Goal: Book appointment/travel/reservation

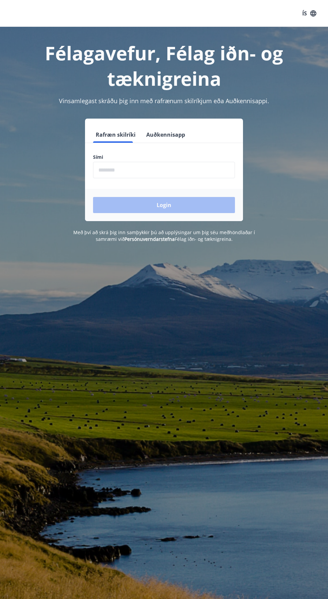
click at [194, 143] on form "Rafræn skilríki Auðkennisapp Sími ​ Login" at bounding box center [164, 174] width 158 height 94
click at [141, 170] on input "phone" at bounding box center [164, 170] width 142 height 16
type input "********"
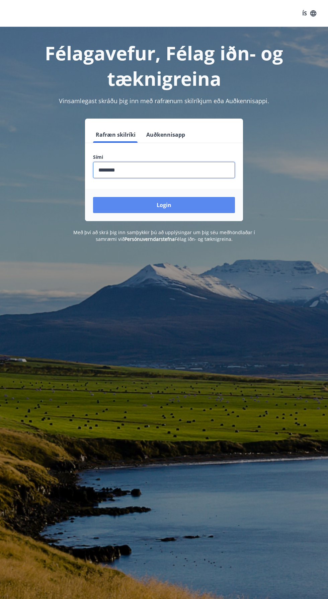
click at [182, 203] on button "Login" at bounding box center [164, 205] width 142 height 16
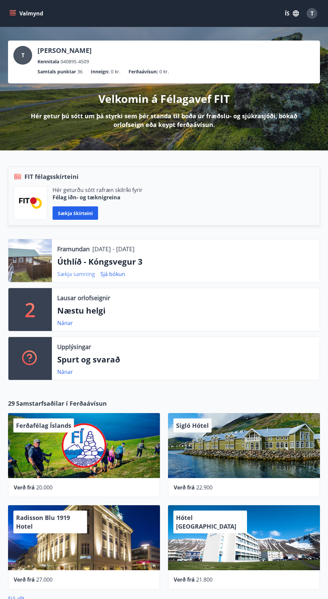
click at [80, 273] on link "Sækja samning" at bounding box center [76, 273] width 38 height 7
click at [12, 15] on icon "menu" at bounding box center [13, 15] width 6 height 1
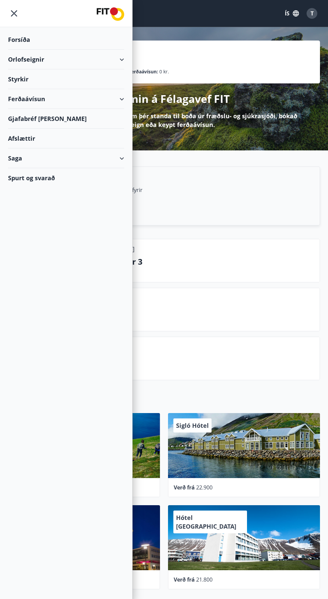
click at [73, 56] on div "Orlofseignir" at bounding box center [66, 60] width 116 height 20
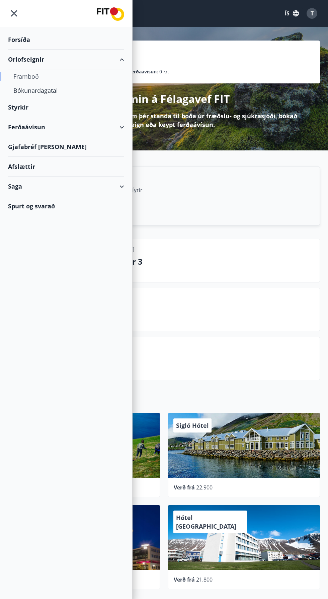
click at [30, 72] on div "Framboð" at bounding box center [65, 76] width 105 height 14
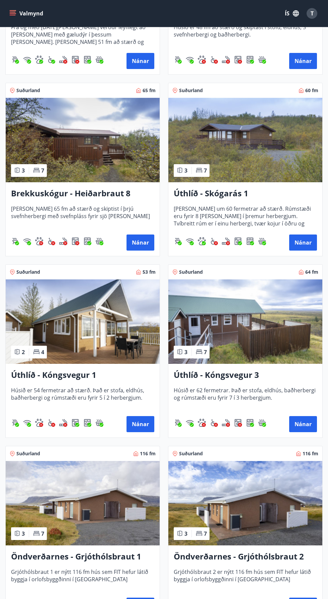
click at [270, 322] on img at bounding box center [245, 321] width 154 height 84
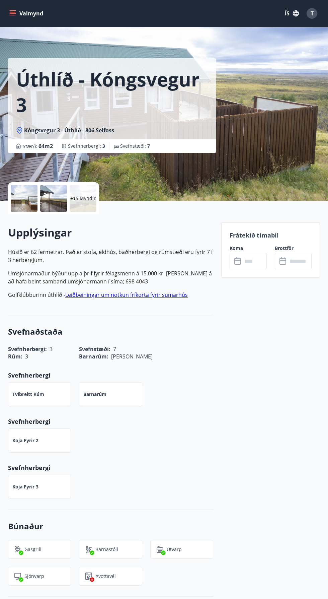
click at [79, 203] on div "+15 Myndir" at bounding box center [83, 198] width 27 height 27
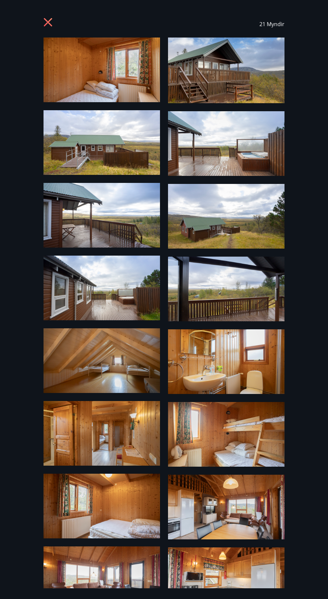
click at [129, 66] on img at bounding box center [102, 69] width 117 height 65
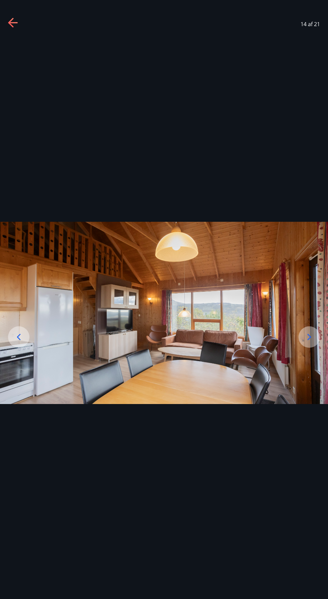
click at [303, 348] on div at bounding box center [309, 336] width 21 height 21
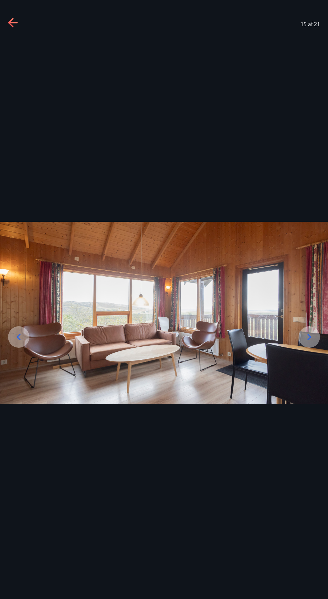
click at [298, 352] on img at bounding box center [164, 313] width 328 height 182
click at [303, 348] on div at bounding box center [309, 336] width 21 height 21
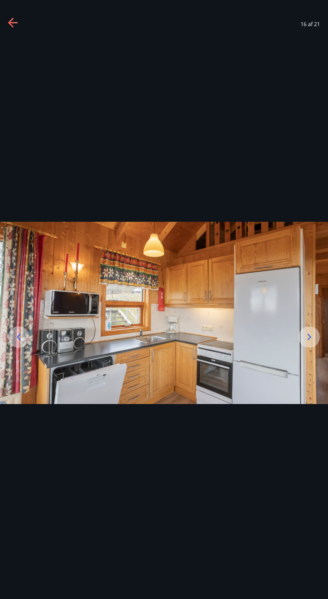
click at [309, 340] on icon at bounding box center [310, 337] width 4 height 6
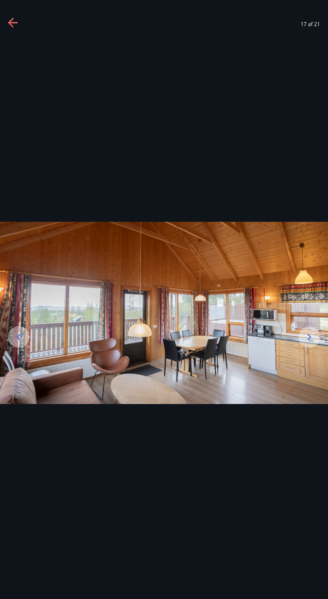
click at [22, 342] on icon at bounding box center [18, 336] width 11 height 11
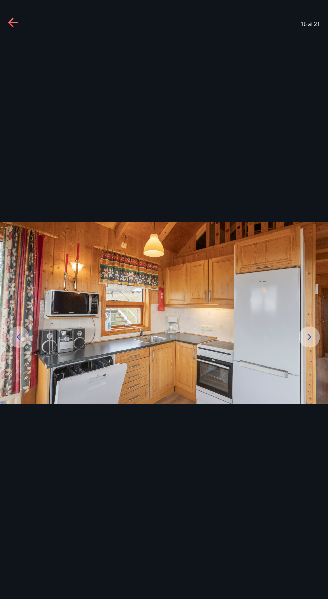
click at [313, 342] on icon at bounding box center [309, 336] width 11 height 11
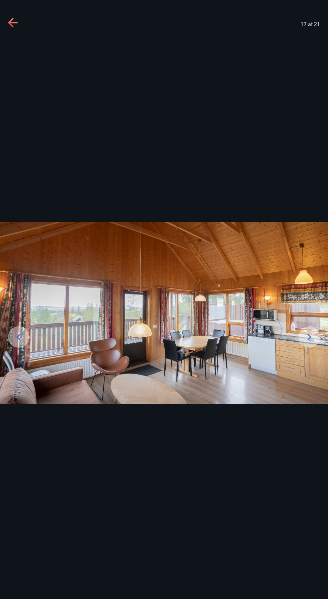
click at [310, 342] on icon at bounding box center [309, 336] width 11 height 11
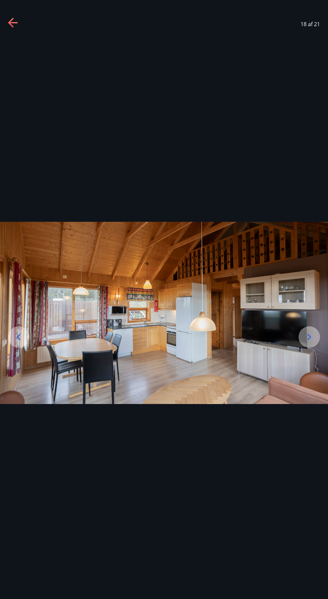
click at [310, 342] on icon at bounding box center [309, 336] width 11 height 11
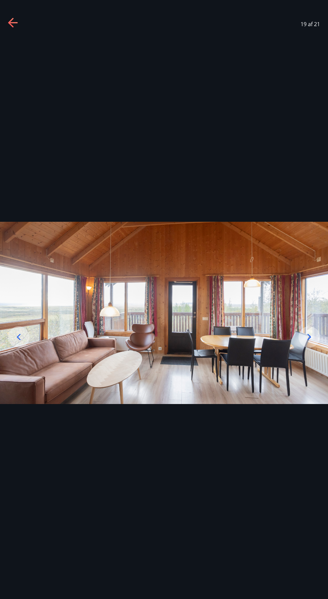
click at [309, 342] on icon at bounding box center [309, 336] width 11 height 11
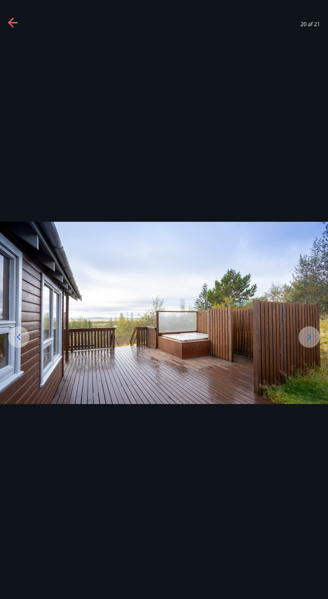
click at [309, 376] on img at bounding box center [164, 313] width 328 height 182
click at [304, 348] on div at bounding box center [309, 336] width 21 height 21
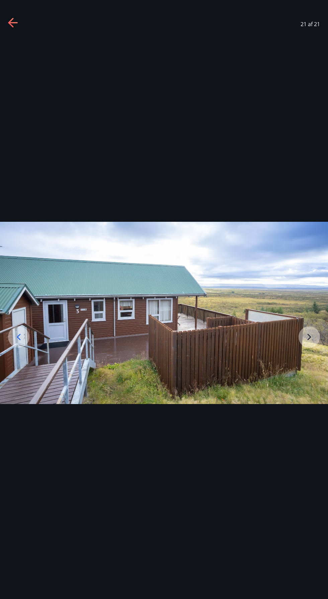
click at [263, 82] on div at bounding box center [164, 312] width 328 height 550
click at [13, 26] on icon at bounding box center [13, 23] width 11 height 11
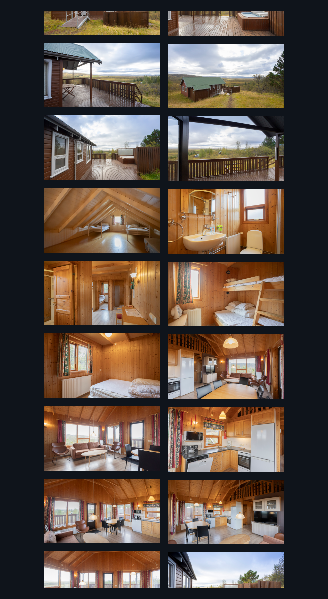
scroll to position [195, 0]
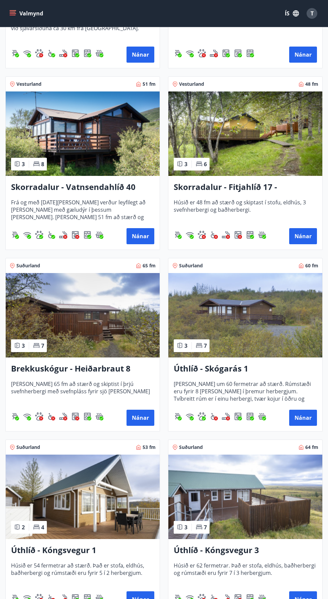
scroll to position [1161, 0]
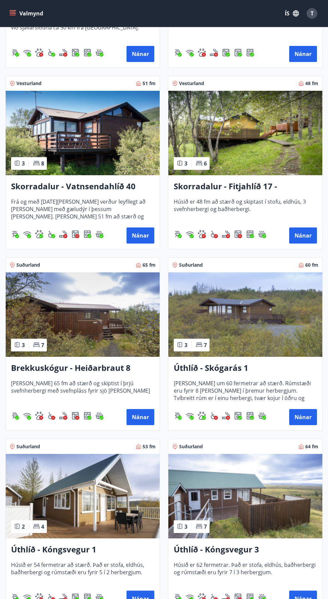
click at [281, 318] on img at bounding box center [245, 314] width 154 height 84
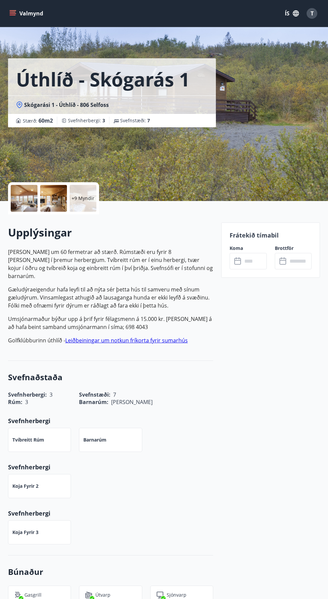
click at [73, 192] on div "+9 Myndir" at bounding box center [83, 198] width 27 height 27
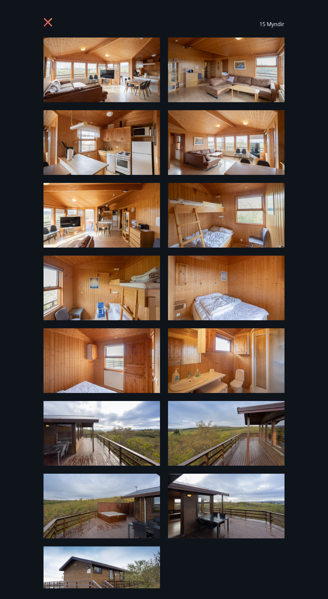
click at [46, 19] on icon at bounding box center [49, 23] width 11 height 11
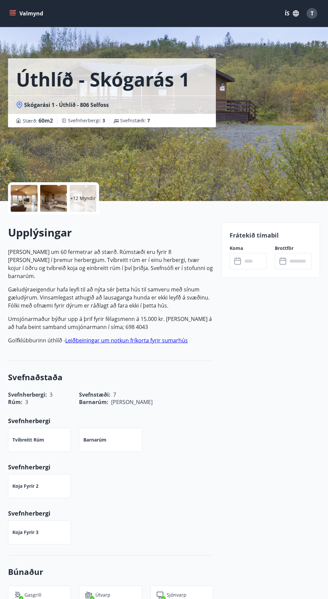
click at [41, 18] on button "Valmynd" at bounding box center [27, 13] width 38 height 12
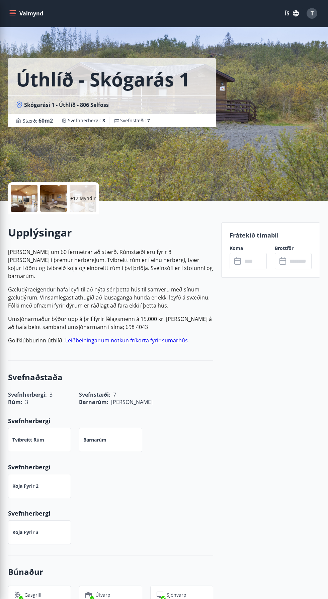
click at [255, 141] on div "Úthlíð - Skógarás 1 Skógarási 1 - Úthlíð - 806 Selfoss Stærð : 60 m2 Svefnherbe…" at bounding box center [164, 100] width 312 height 201
